Goal: Transaction & Acquisition: Book appointment/travel/reservation

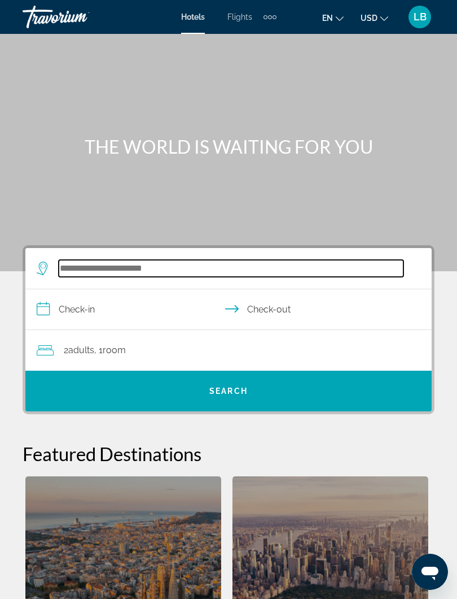
click at [234, 268] on input "Search hotel destination" at bounding box center [231, 268] width 345 height 17
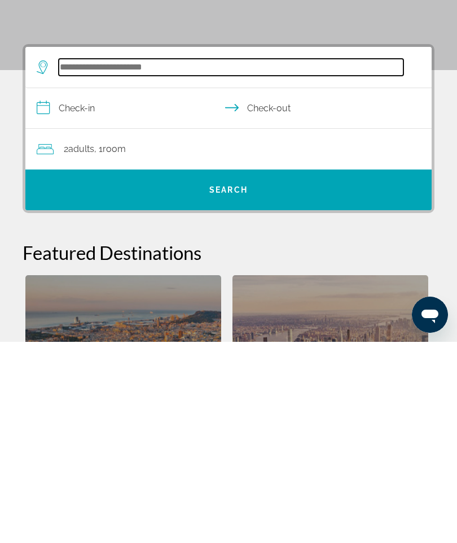
scroll to position [3, 0]
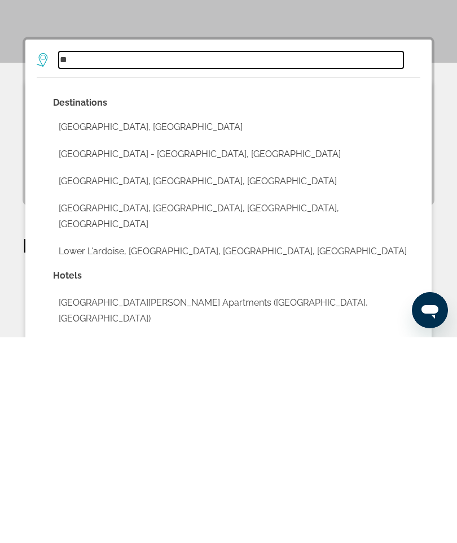
type input "*"
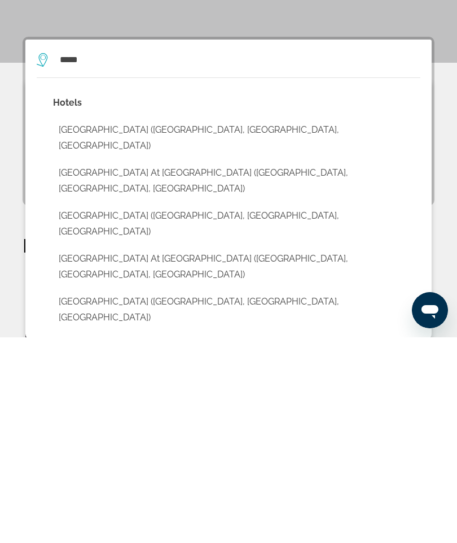
click at [206, 325] on button "[GEOGRAPHIC_DATA] ([GEOGRAPHIC_DATA], [GEOGRAPHIC_DATA], [GEOGRAPHIC_DATA])" at bounding box center [237, 343] width 368 height 37
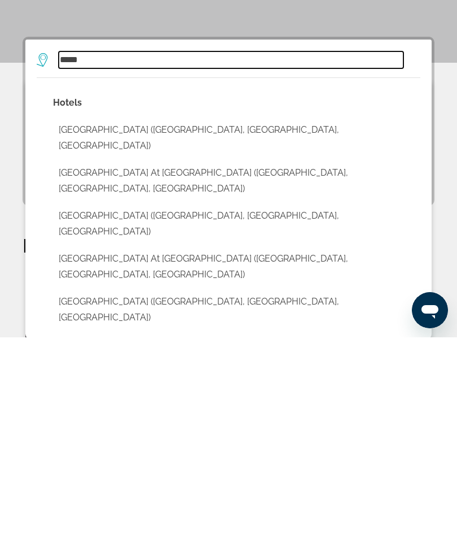
type input "**********"
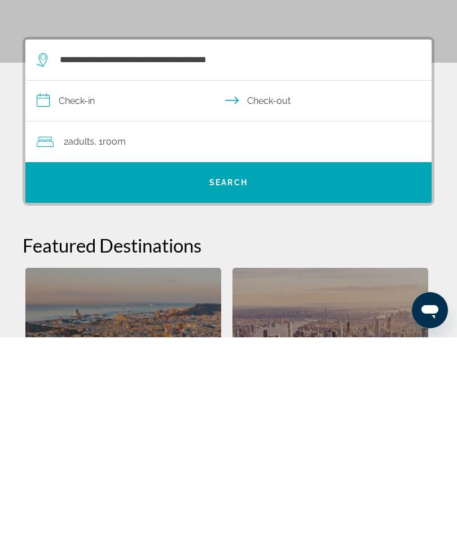
click at [101, 286] on input "**********" at bounding box center [230, 307] width 411 height 43
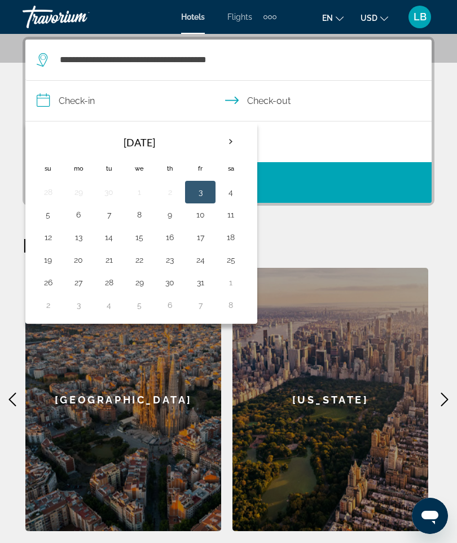
click at [204, 237] on button "17" at bounding box center [200, 237] width 18 height 16
click at [290, 96] on input "**********" at bounding box center [230, 102] width 411 height 43
click at [203, 237] on button "17" at bounding box center [200, 237] width 18 height 16
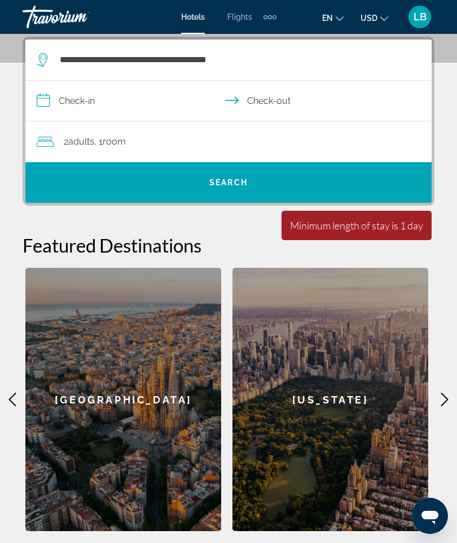
click at [293, 99] on input "**********" at bounding box center [230, 102] width 411 height 43
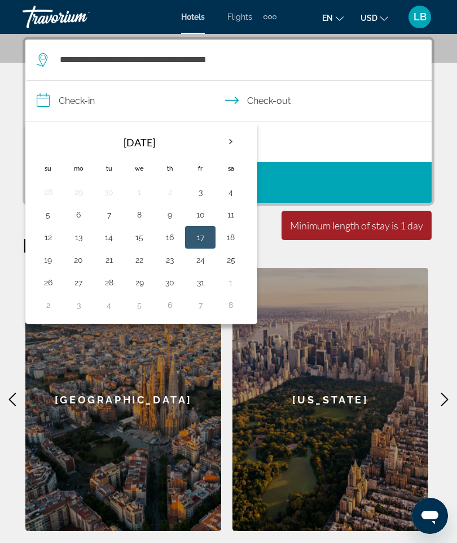
click at [207, 237] on button "17" at bounding box center [200, 237] width 18 height 16
click at [204, 230] on button "17" at bounding box center [200, 237] width 18 height 16
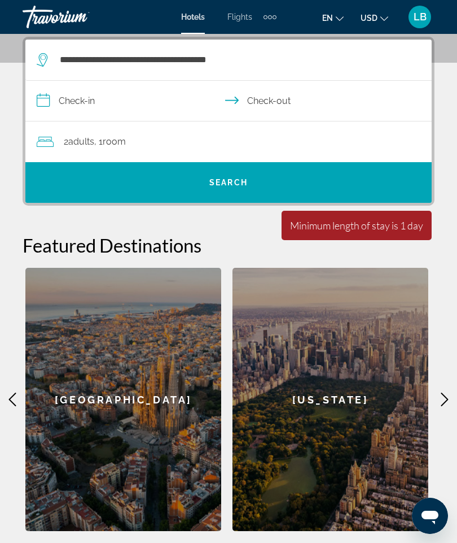
click at [111, 112] on input "**********" at bounding box center [230, 102] width 411 height 43
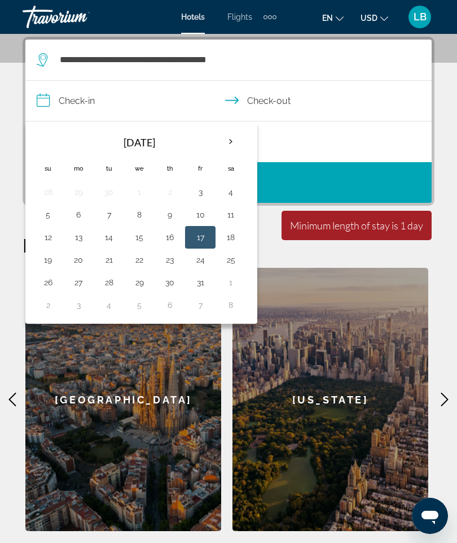
click at [66, 109] on input "**********" at bounding box center [230, 102] width 411 height 43
click at [204, 242] on button "17" at bounding box center [200, 237] width 18 height 16
click at [203, 241] on button "17" at bounding box center [200, 237] width 18 height 16
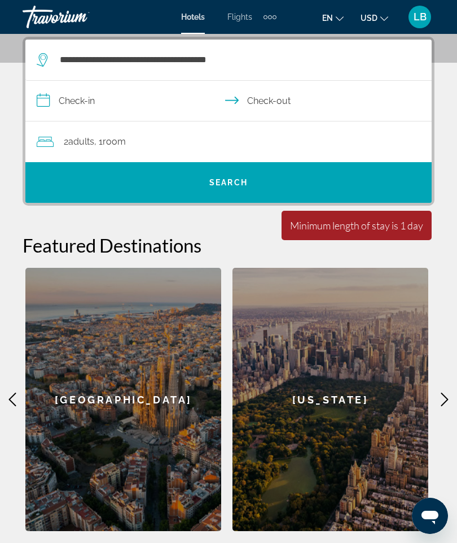
click at [203, 238] on h2 "Featured Destinations" at bounding box center [229, 245] width 412 height 23
click at [158, 98] on input "**********" at bounding box center [230, 102] width 411 height 43
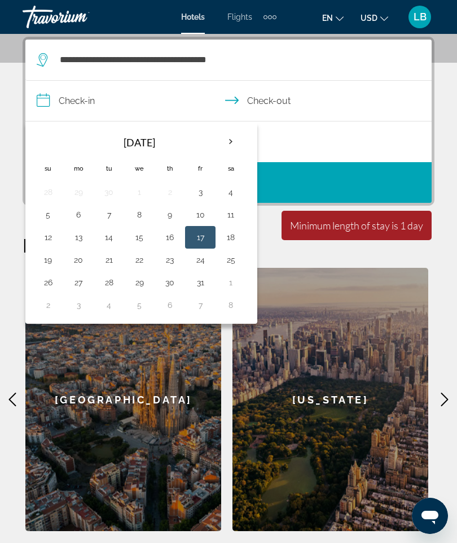
click at [199, 237] on button "17" at bounding box center [200, 237] width 18 height 16
click at [197, 240] on button "17" at bounding box center [200, 237] width 18 height 16
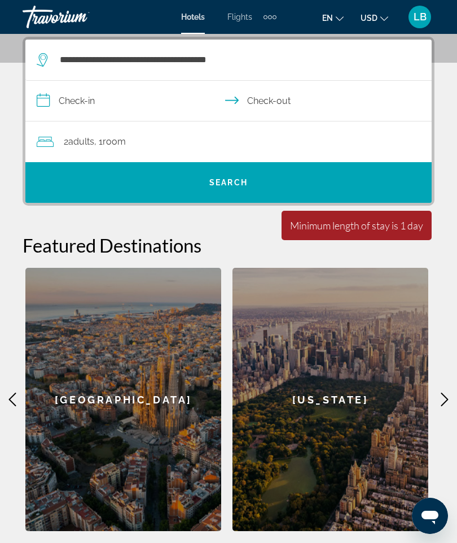
click at [195, 237] on h2 "Featured Destinations" at bounding box center [229, 245] width 412 height 23
click at [49, 108] on input "**********" at bounding box center [230, 102] width 411 height 43
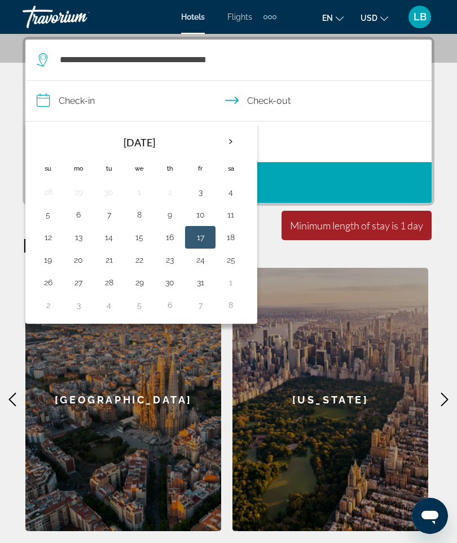
click at [209, 244] on button "17" at bounding box center [200, 237] width 18 height 16
click at [237, 241] on button "18" at bounding box center [231, 237] width 18 height 16
type input "**********"
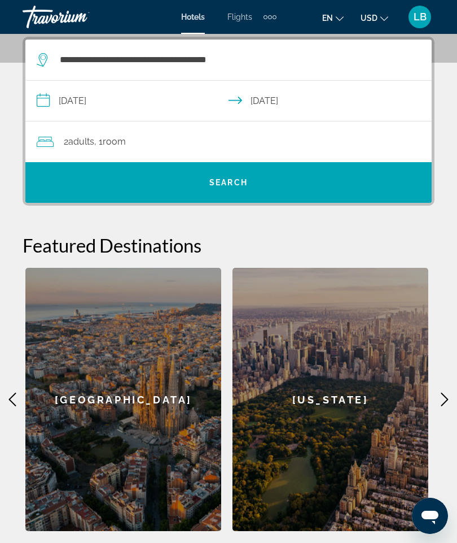
click at [268, 185] on span "Search" at bounding box center [228, 182] width 407 height 27
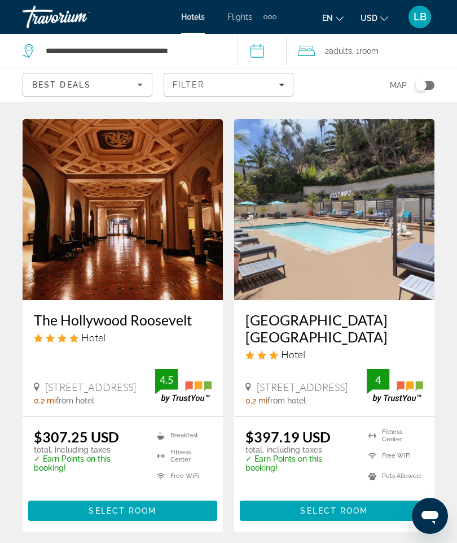
scroll to position [451, 0]
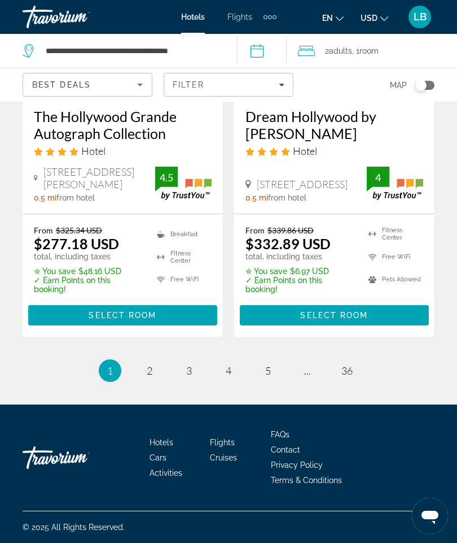
scroll to position [2378, 0]
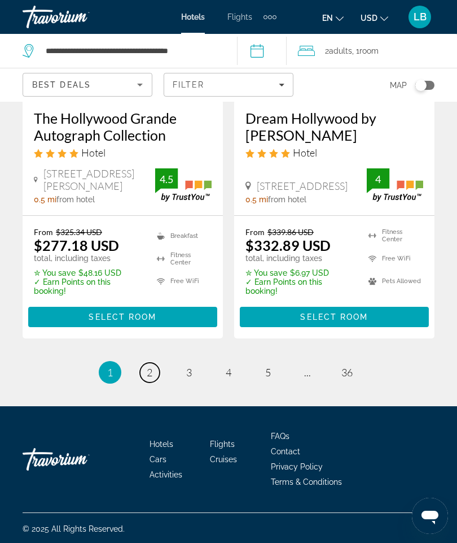
click at [154, 382] on link "page 2" at bounding box center [150, 373] width 20 height 20
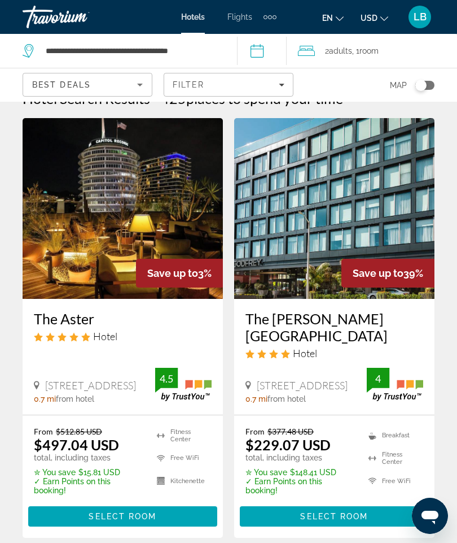
scroll to position [27, 0]
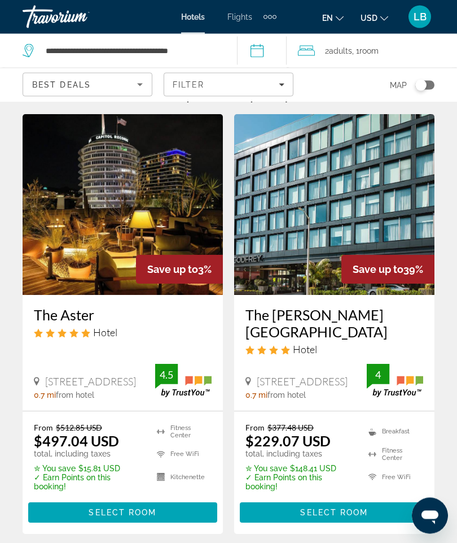
click at [434, 416] on div "From $377.48 USD $229.07 USD total, including taxes ✮ You save $148.41 USD ✓ Ea…" at bounding box center [334, 473] width 200 height 123
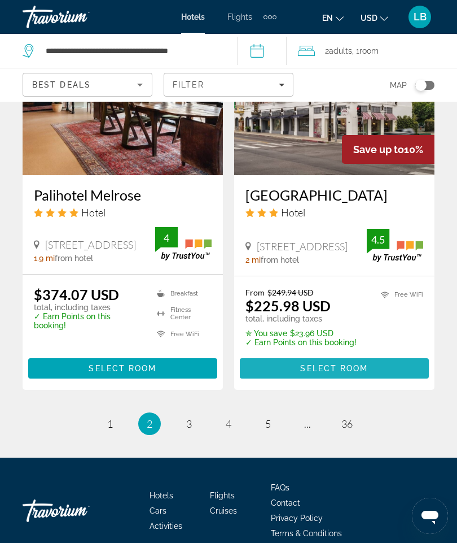
scroll to position [2306, 0]
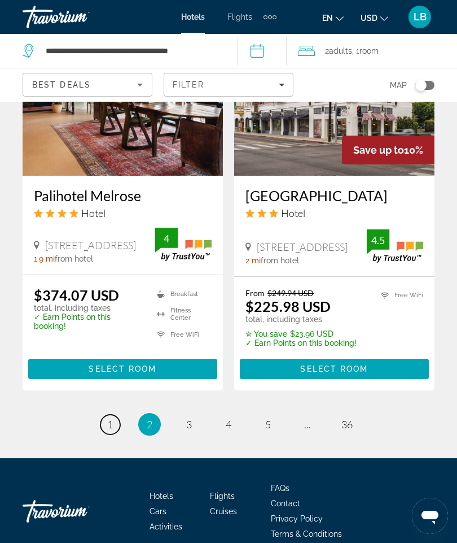
click at [110, 418] on span "1" at bounding box center [110, 424] width 6 height 12
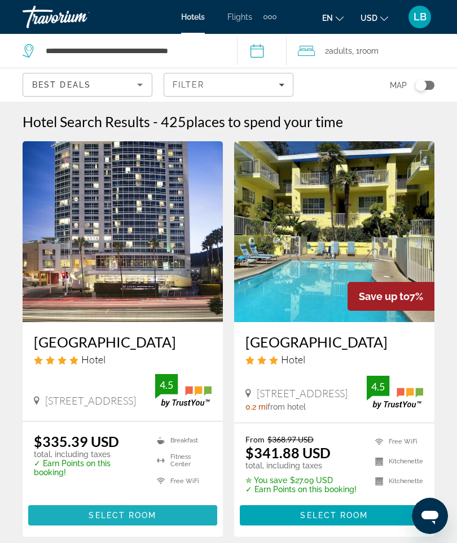
click at [130, 514] on span "Select Room" at bounding box center [123, 515] width 68 height 9
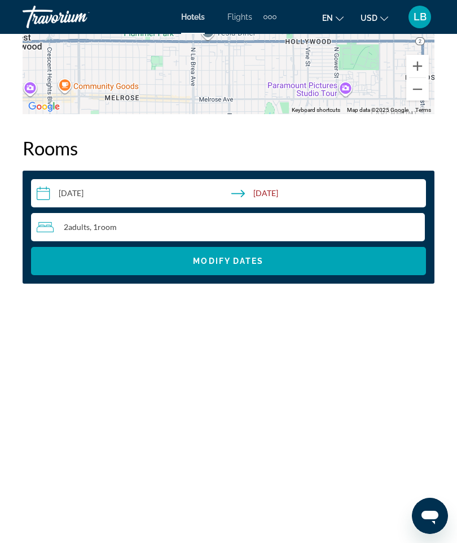
scroll to position [1779, 0]
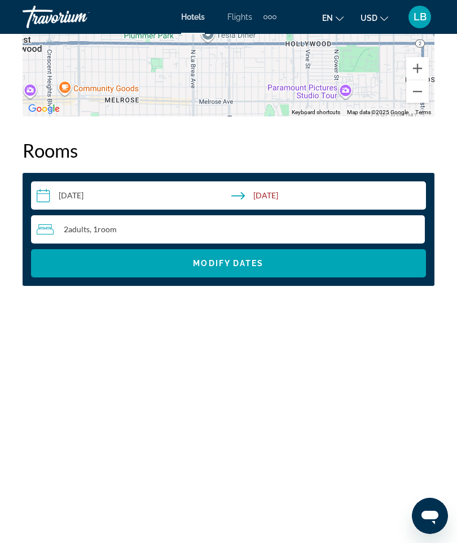
click at [416, 389] on img "Main content" at bounding box center [334, 378] width 200 height 141
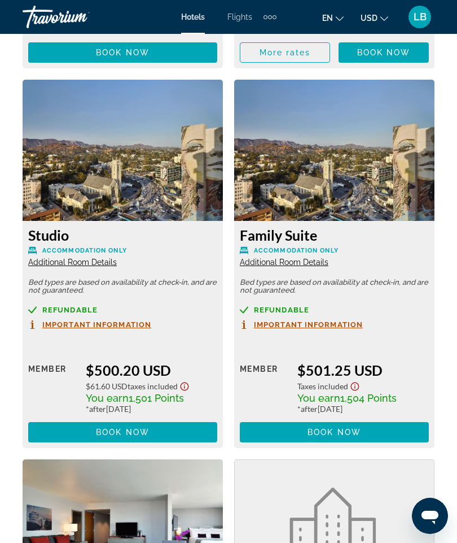
scroll to position [8038, 0]
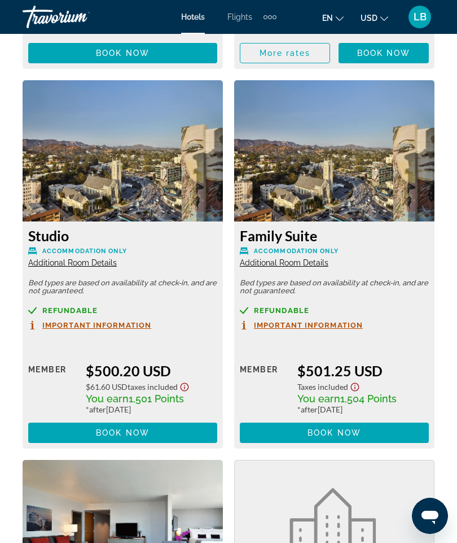
click at [308, 267] on span "Additional Room Details" at bounding box center [284, 262] width 89 height 9
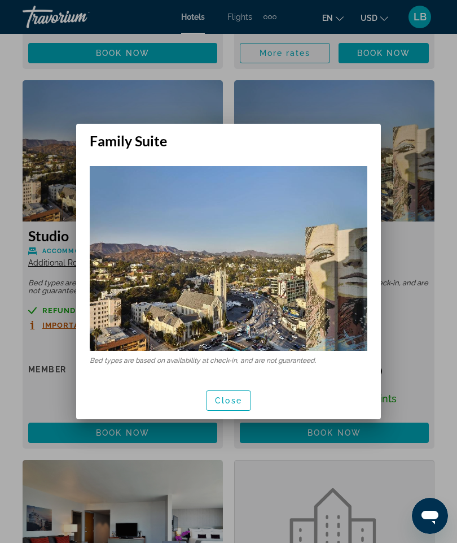
scroll to position [0, 0]
click at [230, 407] on span "button" at bounding box center [229, 400] width 44 height 27
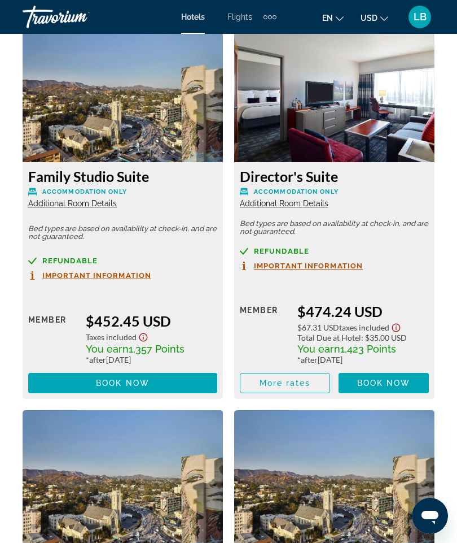
scroll to position [7707, 0]
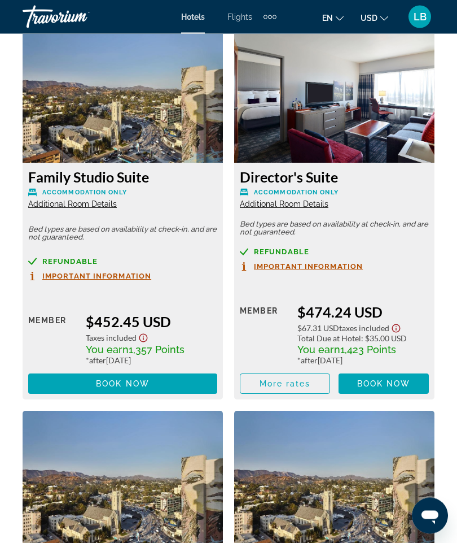
click at [120, 280] on span "Important Information" at bounding box center [96, 276] width 109 height 7
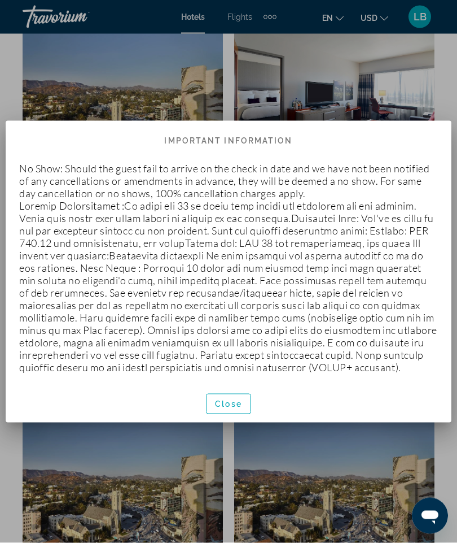
scroll to position [0, 0]
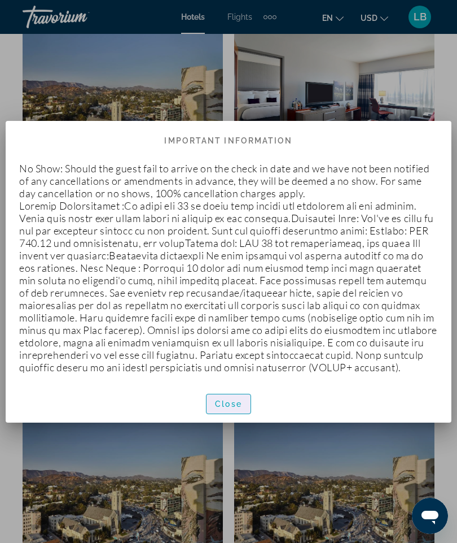
click at [238, 408] on span "Close" at bounding box center [228, 403] width 27 height 9
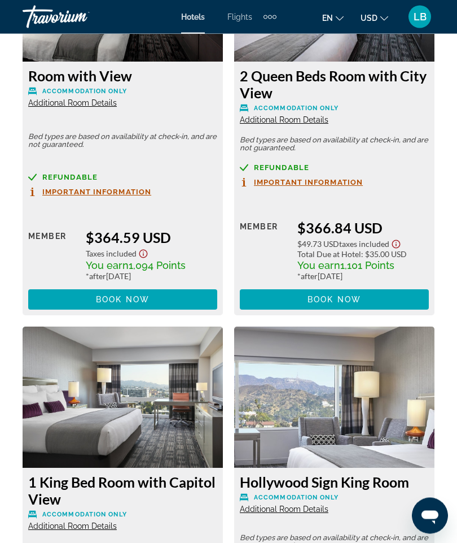
scroll to position [4582, 0]
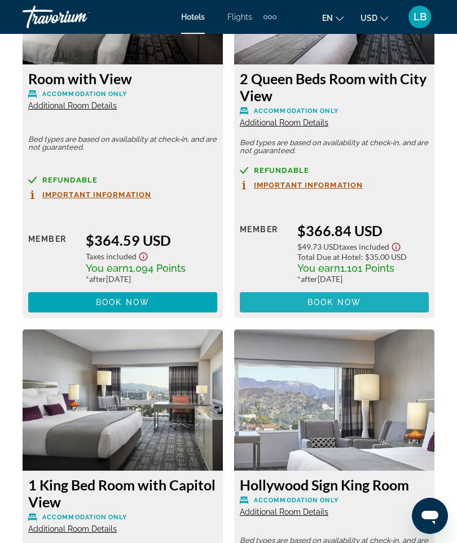
click at [390, 304] on span "Main content" at bounding box center [334, 302] width 189 height 27
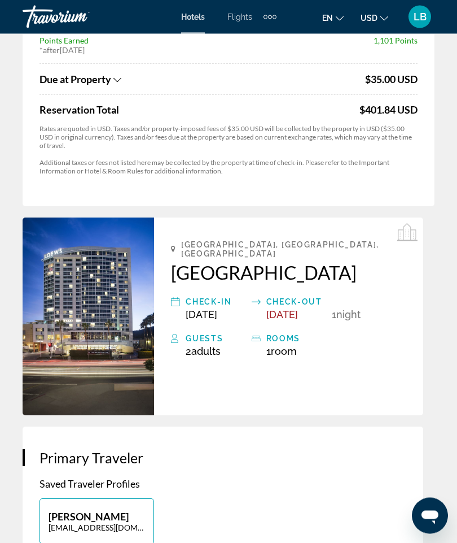
scroll to position [235, 0]
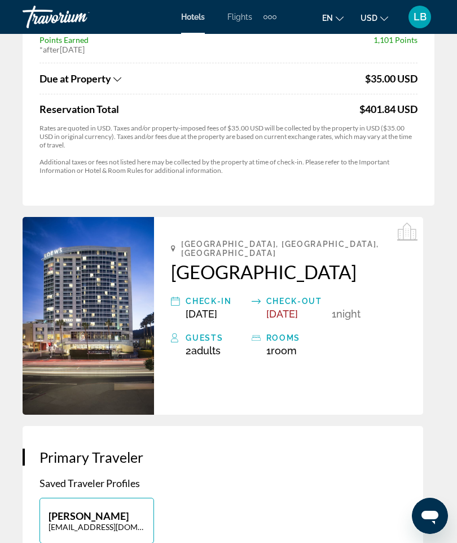
click at [298, 308] on span "[DATE]" at bounding box center [283, 314] width 32 height 12
click at [298, 309] on span "[DATE]" at bounding box center [283, 314] width 32 height 12
click at [298, 311] on span "[DATE]" at bounding box center [283, 314] width 32 height 12
click at [298, 308] on span "[DATE]" at bounding box center [283, 314] width 32 height 12
click at [312, 313] on div "[GEOGRAPHIC_DATA], [GEOGRAPHIC_DATA], [GEOGRAPHIC_DATA] Loews [GEOGRAPHIC_DATA]…" at bounding box center [288, 316] width 269 height 198
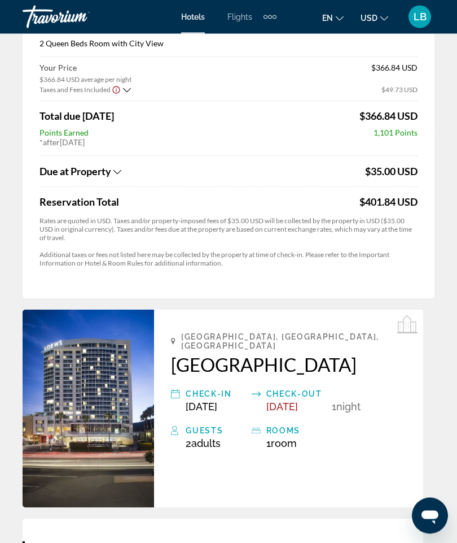
scroll to position [0, 0]
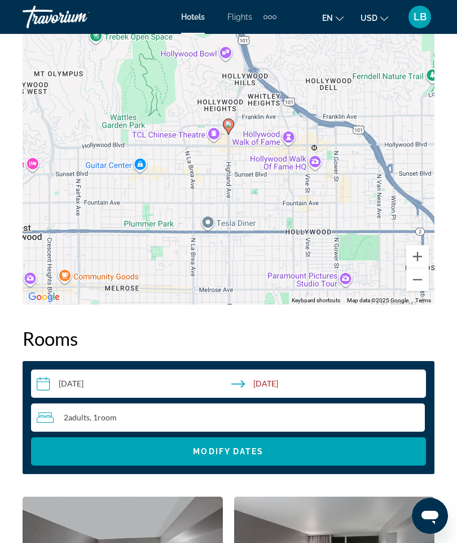
scroll to position [1583, 0]
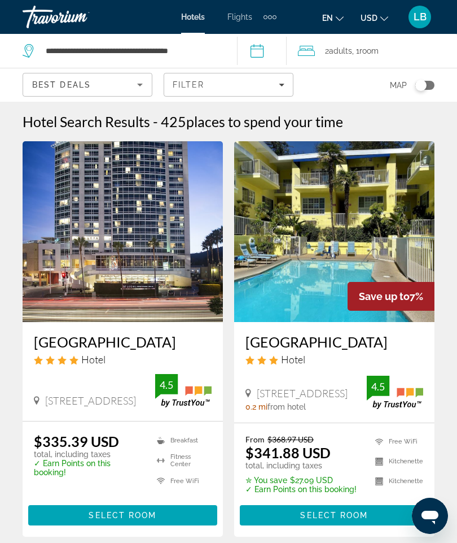
click at [267, 51] on input "**********" at bounding box center [264, 52] width 55 height 37
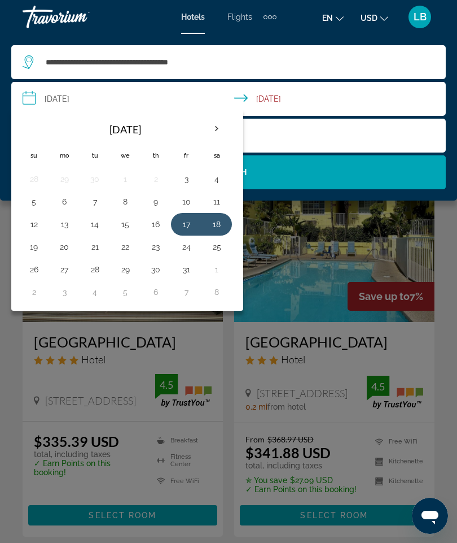
click at [190, 225] on button "17" at bounding box center [186, 224] width 18 height 16
click at [40, 249] on button "19" at bounding box center [34, 247] width 18 height 16
type input "**********"
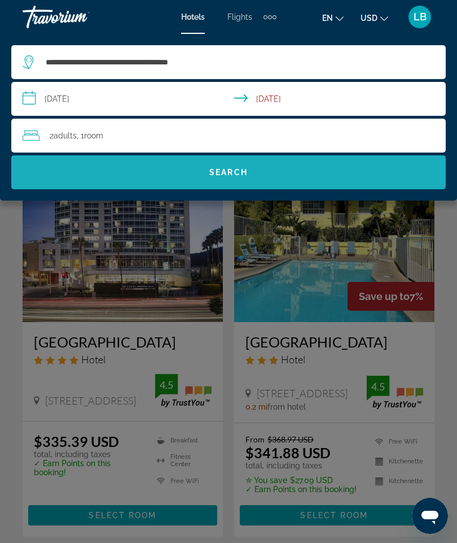
click at [334, 177] on span "Search" at bounding box center [228, 172] width 435 height 27
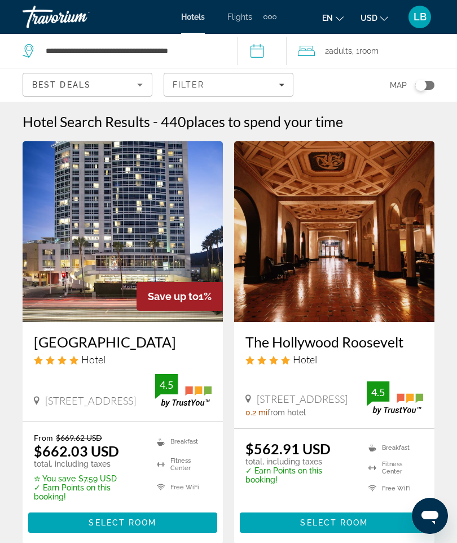
click at [141, 523] on span "Select Room" at bounding box center [123, 522] width 68 height 9
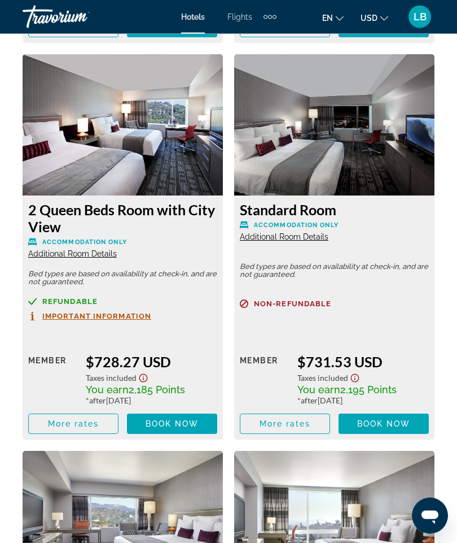
scroll to position [4029, 0]
click at [90, 424] on span "More rates" at bounding box center [73, 423] width 51 height 9
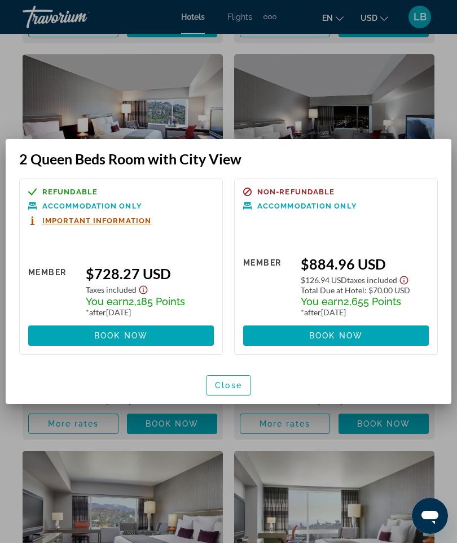
click at [242, 387] on span "button" at bounding box center [229, 385] width 44 height 27
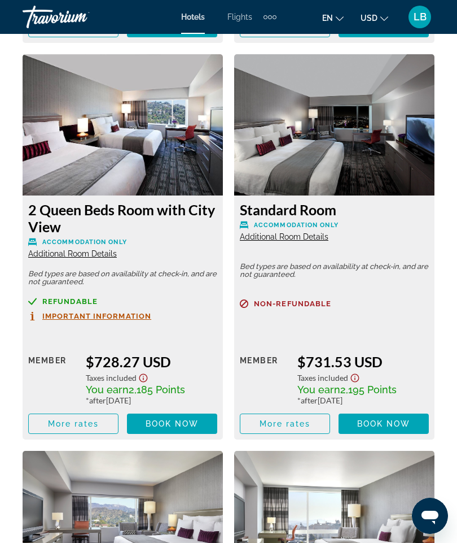
scroll to position [4029, 0]
click at [141, 318] on span "Important Information" at bounding box center [96, 315] width 109 height 7
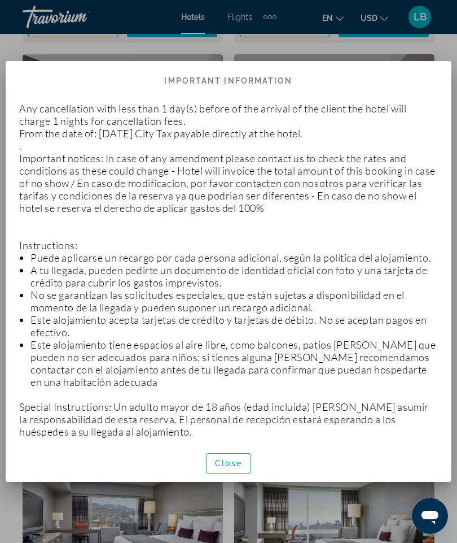
scroll to position [0, 0]
click at [228, 468] on span "Close" at bounding box center [228, 463] width 27 height 9
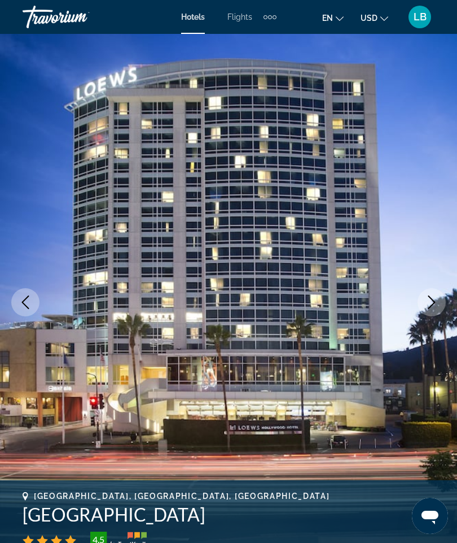
scroll to position [4029, 0]
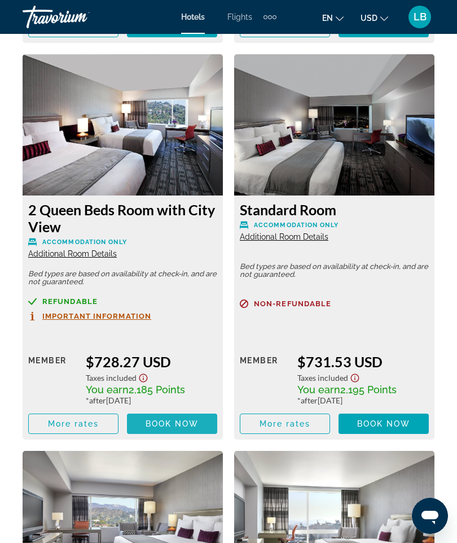
click at [178, 427] on span "Book now" at bounding box center [173, 423] width 54 height 9
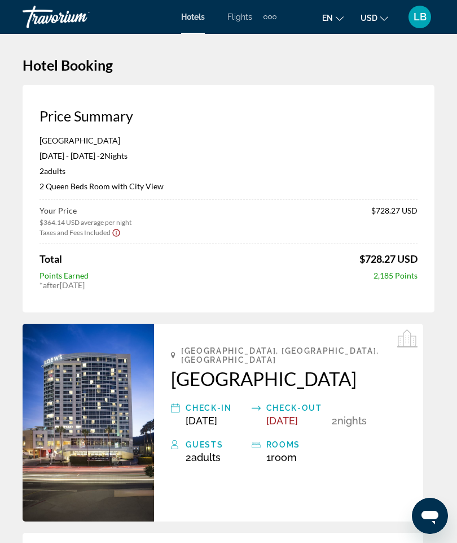
click at [424, 17] on span "LB" at bounding box center [420, 16] width 13 height 11
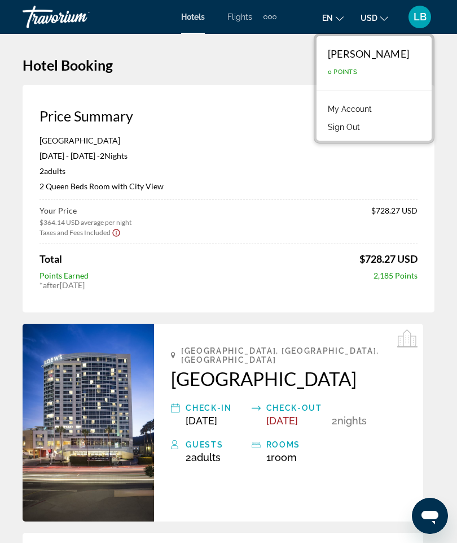
click at [378, 111] on link "My Account" at bounding box center [349, 109] width 55 height 15
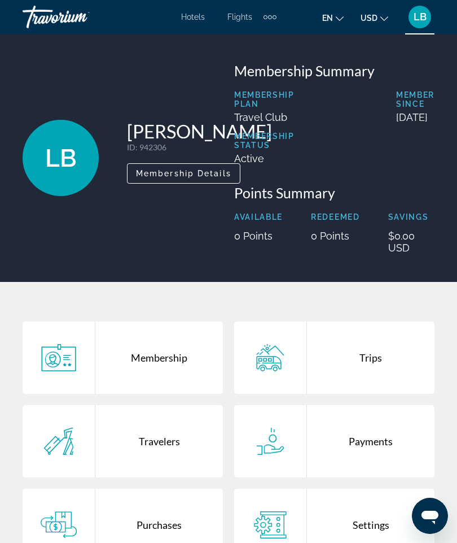
click at [422, 19] on span "LB" at bounding box center [420, 16] width 13 height 11
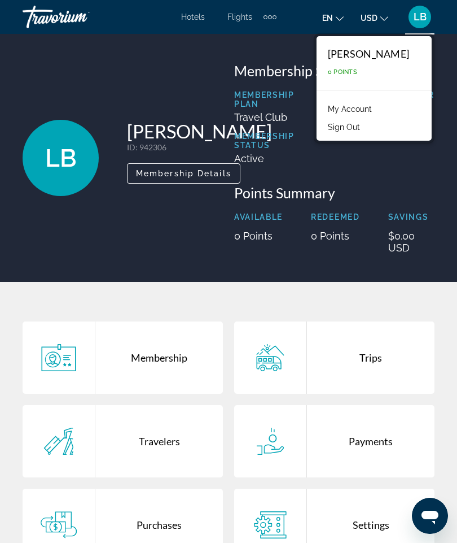
click at [378, 111] on link "My Account" at bounding box center [349, 109] width 55 height 15
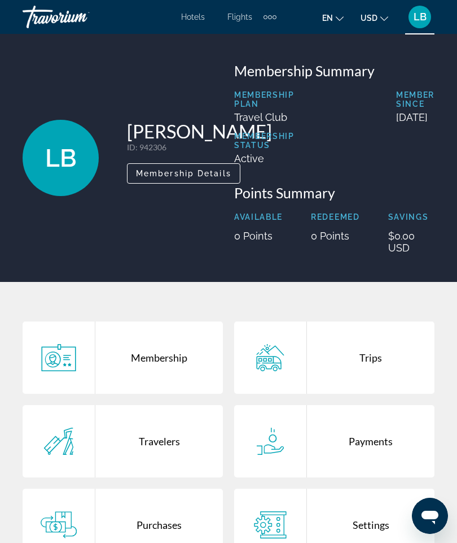
click at [190, 21] on span "Hotels" at bounding box center [193, 16] width 24 height 9
